Goal: Information Seeking & Learning: Learn about a topic

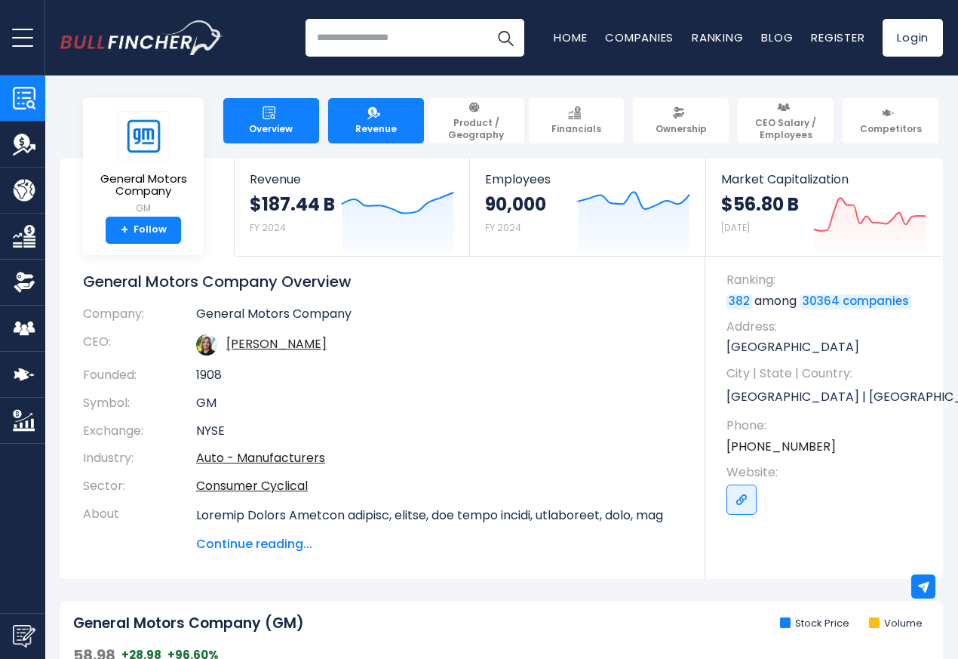
click at [349, 121] on link "Revenue" at bounding box center [376, 120] width 96 height 45
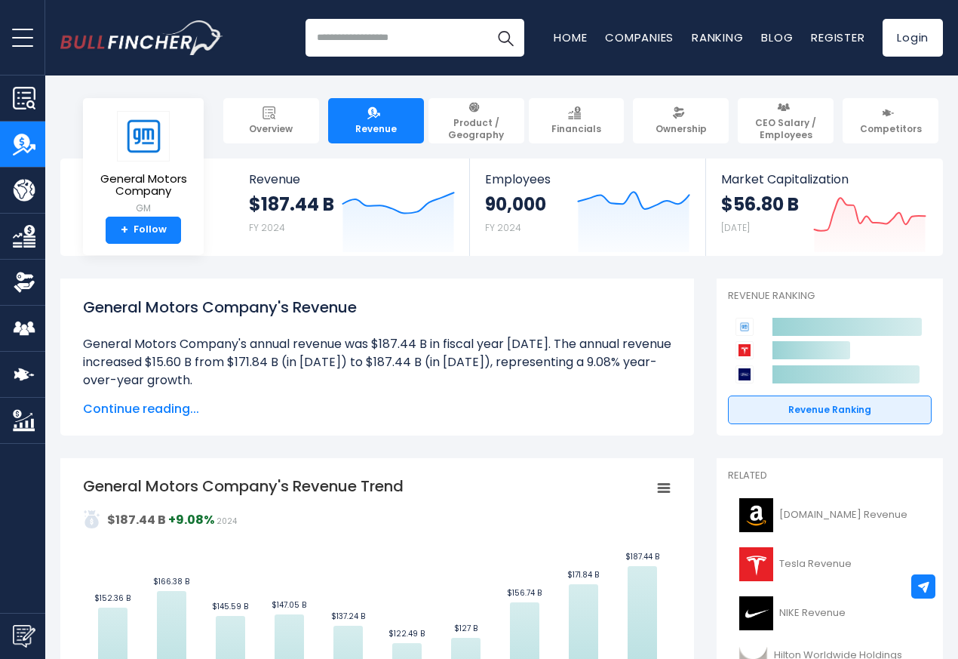
click at [366, 123] on span "Revenue" at bounding box center [376, 129] width 42 height 12
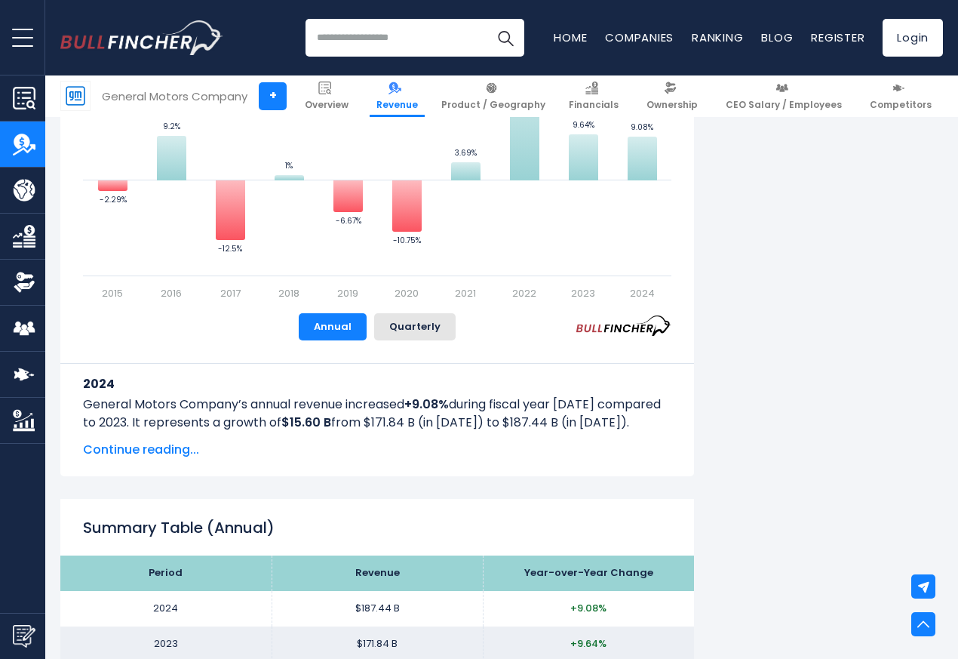
scroll to position [1087, 0]
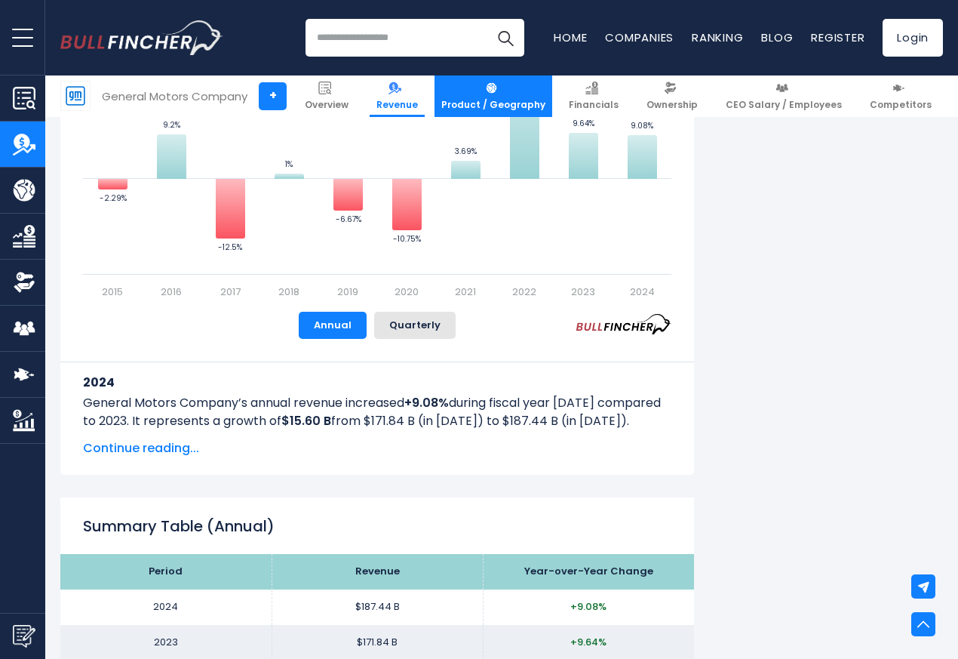
click at [487, 88] on link "Product / Geography" at bounding box center [494, 96] width 118 height 42
